Goal: Browse casually

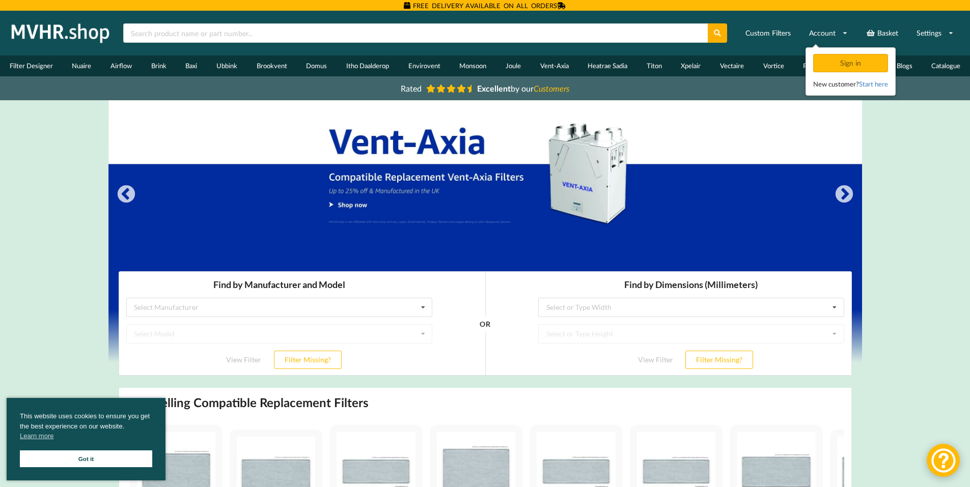
click at [103, 456] on link "Got it" at bounding box center [86, 458] width 132 height 17
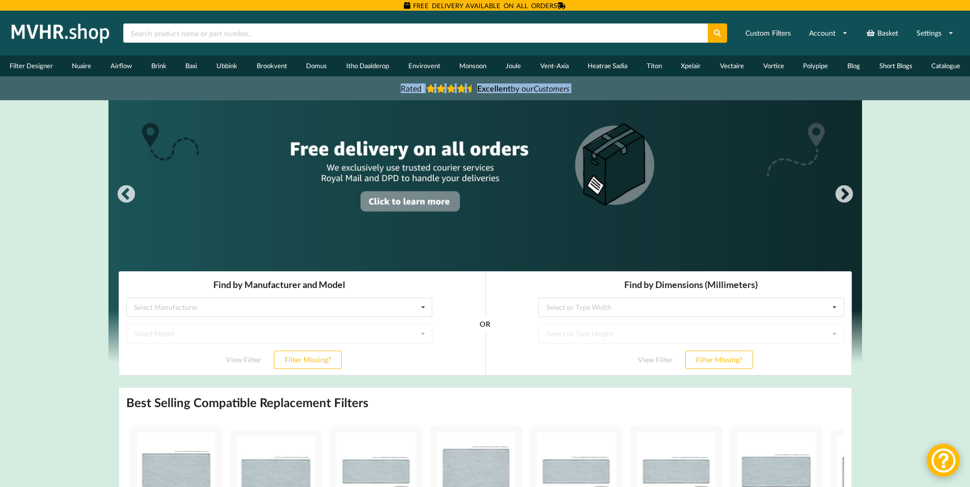
drag, startPoint x: 969, startPoint y: 37, endPoint x: 977, endPoint y: 224, distance: 187.0
click at [969, 269] on html "FREE DELIVERY AVAILABLE ON ALL ORDERS Home Basket Account Shop by Brand Filter …" at bounding box center [485, 243] width 970 height 487
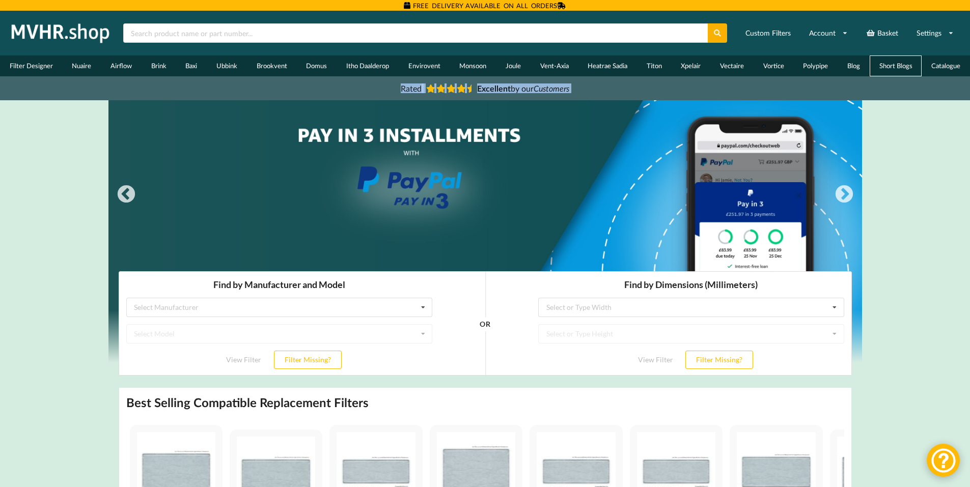
click at [905, 66] on link "Short Blogs" at bounding box center [895, 65] width 52 height 21
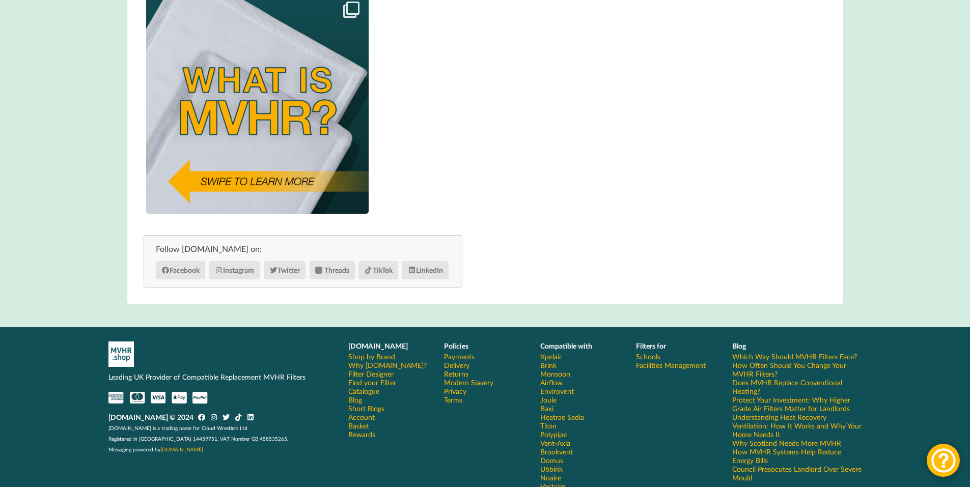
scroll to position [509, 0]
